Goal: Task Accomplishment & Management: Use online tool/utility

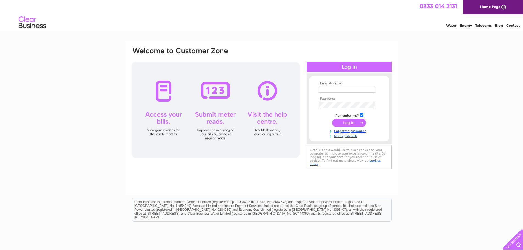
click at [332, 90] on input "text" at bounding box center [347, 90] width 57 height 6
type input "accounts@360sat.co.uk"
click at [351, 121] on input "submit" at bounding box center [349, 123] width 34 height 8
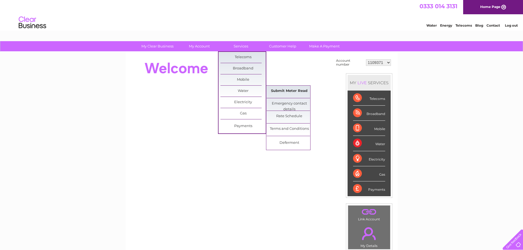
click at [287, 91] on link "Submit Meter Read" at bounding box center [288, 91] width 45 height 11
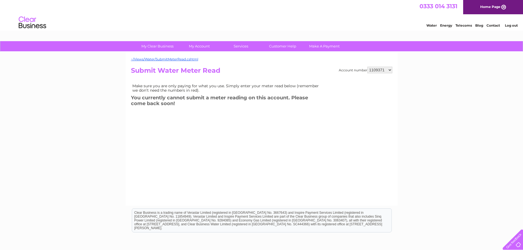
click at [389, 69] on select "1109371 1130725 1134607 1135032 1139061 1139062 30270960 30277651 30288092 3029…" at bounding box center [379, 70] width 25 height 7
select select "30297458"
click at [367, 67] on select "1109371 1130725 1134607 1135032 1139061 1139062 30270960 30277651 30288092 3029…" at bounding box center [379, 70] width 25 height 7
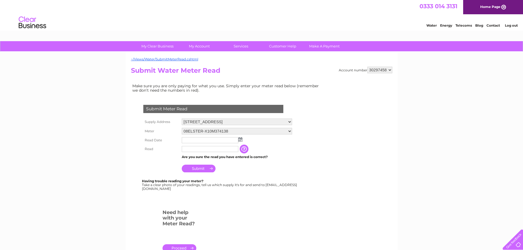
click at [240, 139] on img at bounding box center [240, 139] width 4 height 4
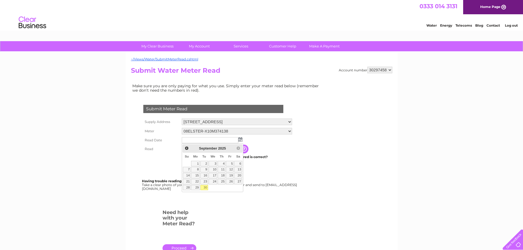
click at [206, 186] on link "30" at bounding box center [204, 187] width 8 height 5
type input "2025/09/30"
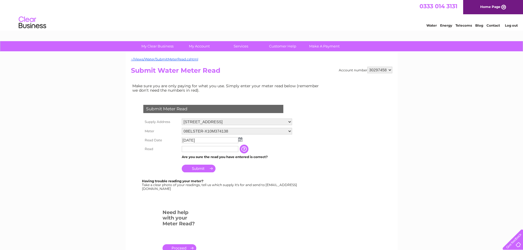
click at [195, 151] on input "text" at bounding box center [210, 149] width 57 height 6
type input "00220"
click at [199, 169] on input "Submit" at bounding box center [199, 169] width 34 height 8
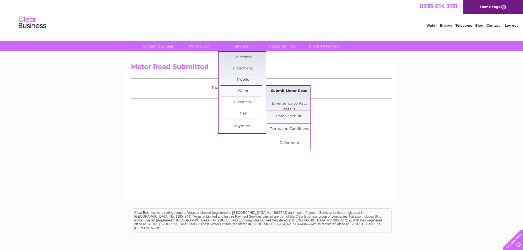
click at [287, 89] on link "Submit Meter Read" at bounding box center [288, 91] width 45 height 11
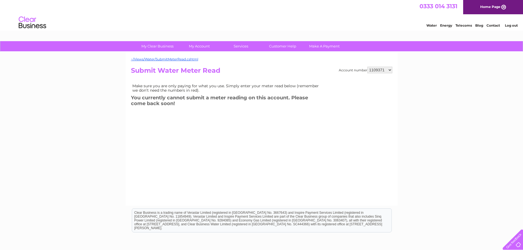
click at [389, 68] on select "1109371 1130725 1134607 1135032 1139061 1139062 30270960 30277651 30288092 3029…" at bounding box center [379, 70] width 25 height 7
select select "1139061"
click at [367, 67] on select "1109371 1130725 1134607 1135032 1139061 1139062 30270960 30277651 30288092 3029…" at bounding box center [379, 70] width 25 height 7
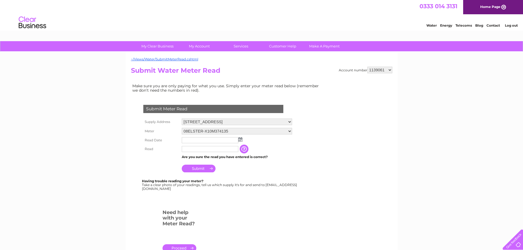
click at [240, 140] on img at bounding box center [240, 139] width 4 height 4
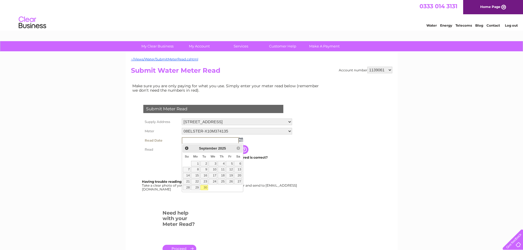
click at [206, 188] on link "30" at bounding box center [204, 187] width 8 height 5
type input "2025/09/30"
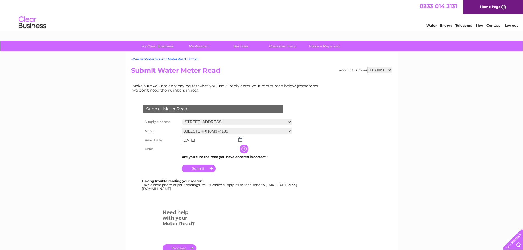
click at [201, 149] on input "text" at bounding box center [210, 149] width 57 height 6
type input "266"
click at [204, 167] on input "Submit" at bounding box center [199, 169] width 34 height 8
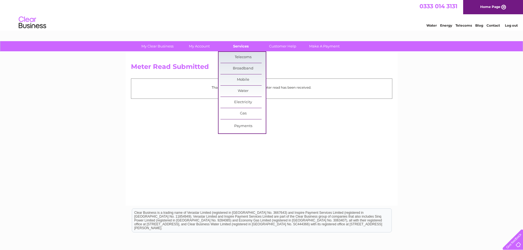
click at [244, 46] on link "Services" at bounding box center [240, 46] width 45 height 10
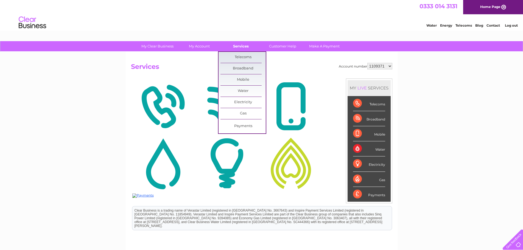
click at [237, 47] on link "Services" at bounding box center [240, 46] width 45 height 10
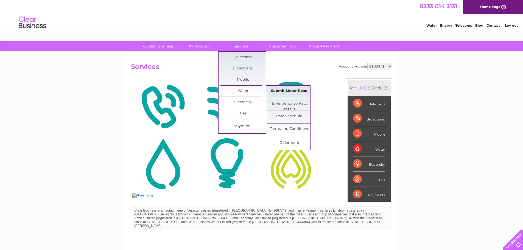
click at [288, 91] on link "Submit Meter Read" at bounding box center [288, 91] width 45 height 11
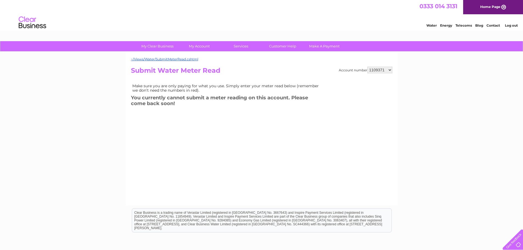
click at [389, 70] on select "1109371 1130725 1134607 1135032 1139061 1139062 30270960 30277651 30288092 3029…" at bounding box center [379, 70] width 25 height 7
select select "1139062"
click at [367, 67] on select "1109371 1130725 1134607 1135032 1139061 1139062 30270960 30277651 30288092 3029…" at bounding box center [379, 70] width 25 height 7
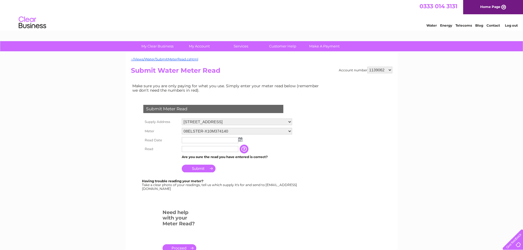
click at [241, 141] on img at bounding box center [240, 139] width 4 height 4
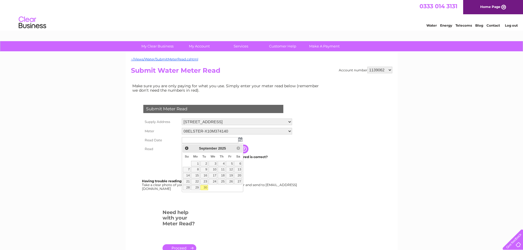
click at [205, 187] on link "30" at bounding box center [204, 187] width 8 height 5
type input "2025/09/30"
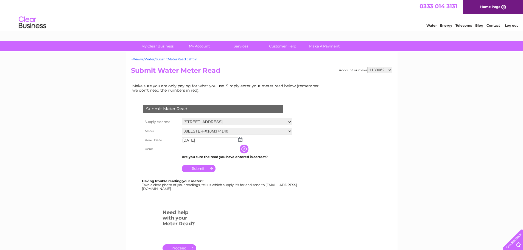
click at [203, 148] on input "text" at bounding box center [210, 149] width 57 height 6
type input "132"
click at [202, 169] on input "Submit" at bounding box center [199, 169] width 34 height 8
